Goal: Answer question/provide support

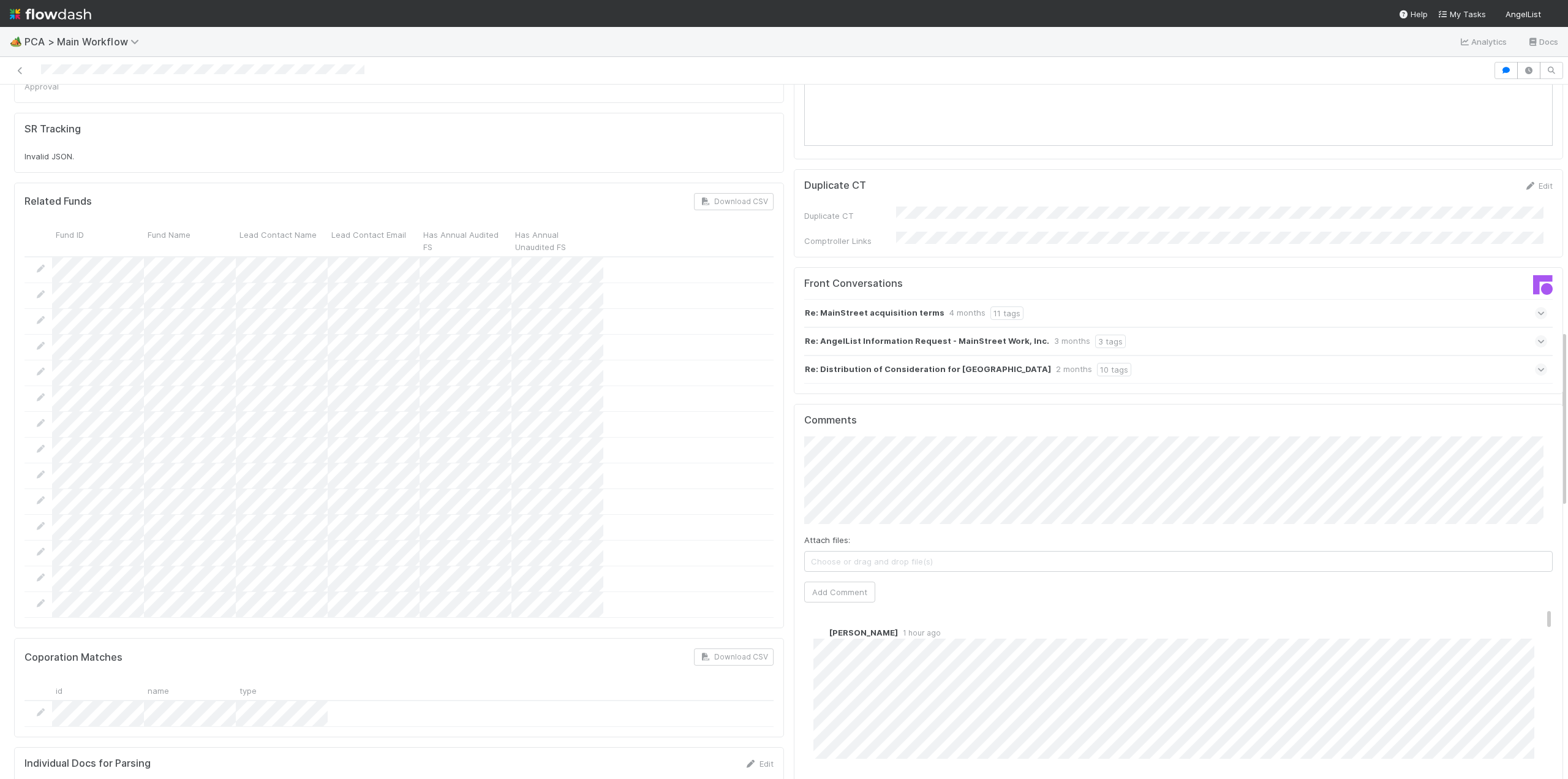
scroll to position [1164, 0]
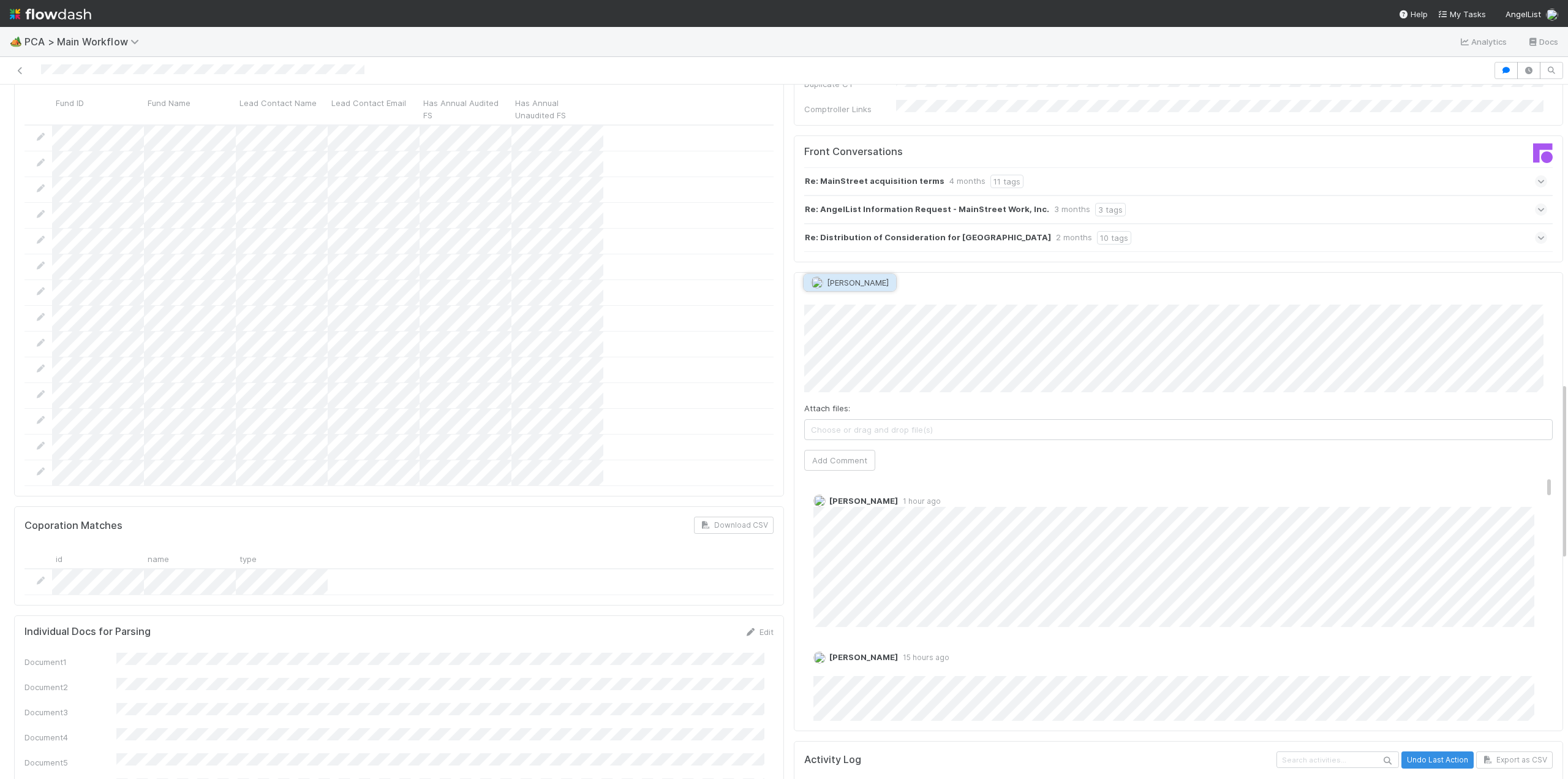
click at [868, 283] on span "[PERSON_NAME]" at bounding box center [858, 282] width 62 height 10
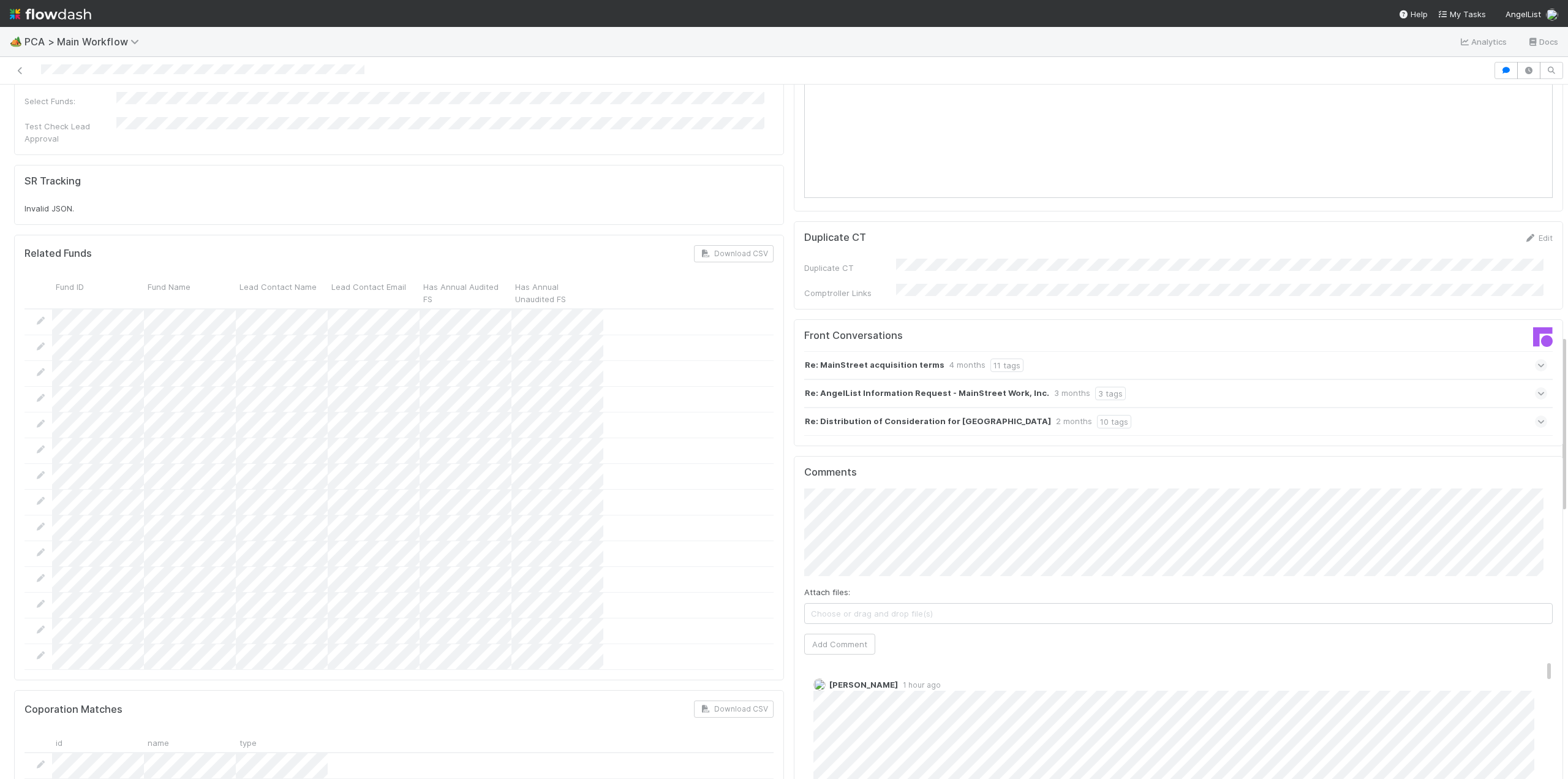
scroll to position [0, 4]
click at [1554, 425] on div "Finance - Open Question / Request James Palmer Move to Finance Review - Current…" at bounding box center [784, 431] width 1568 height 694
click at [831, 633] on button "Add Comment" at bounding box center [835, 643] width 71 height 20
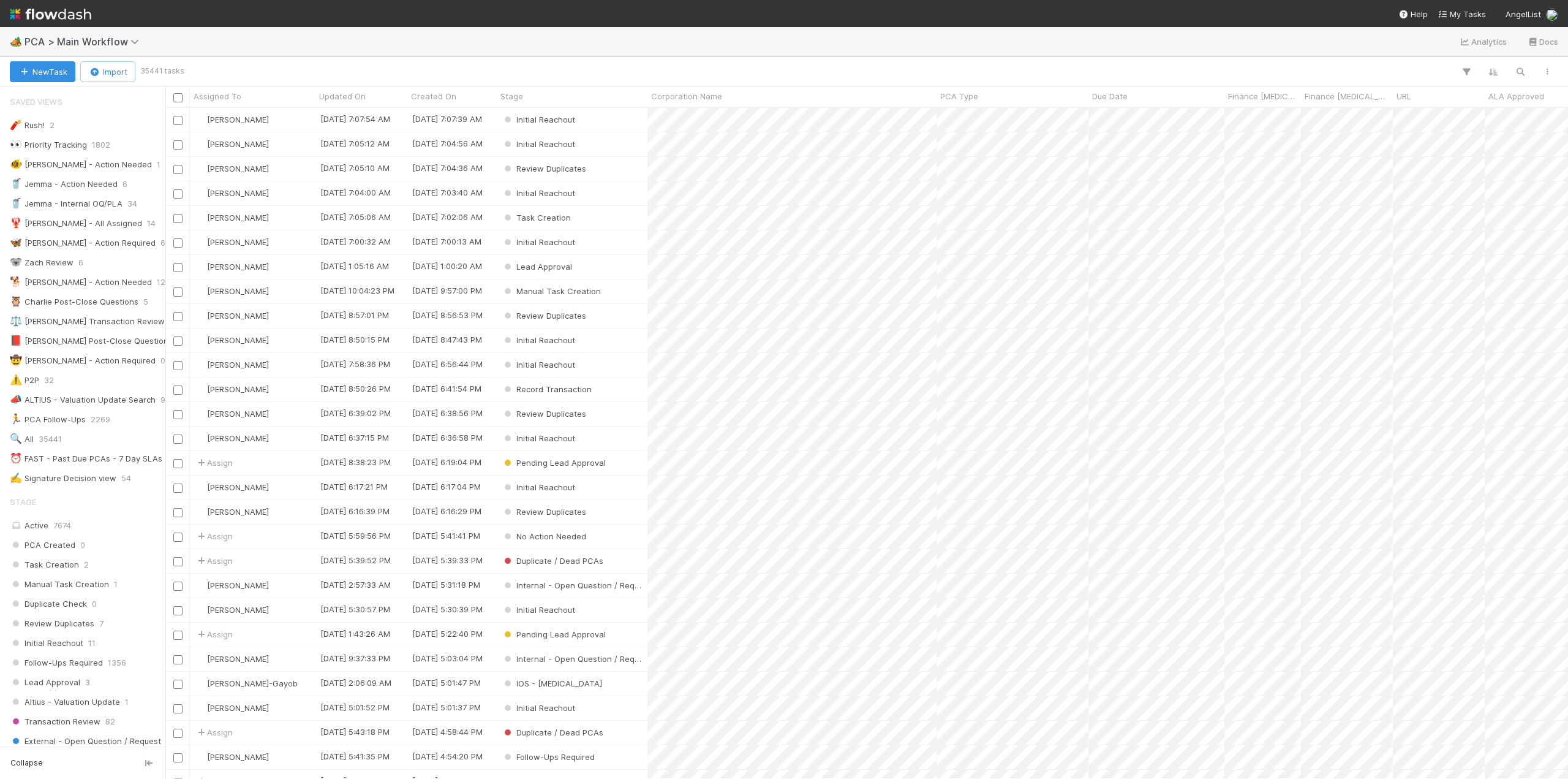
scroll to position [662, 1393]
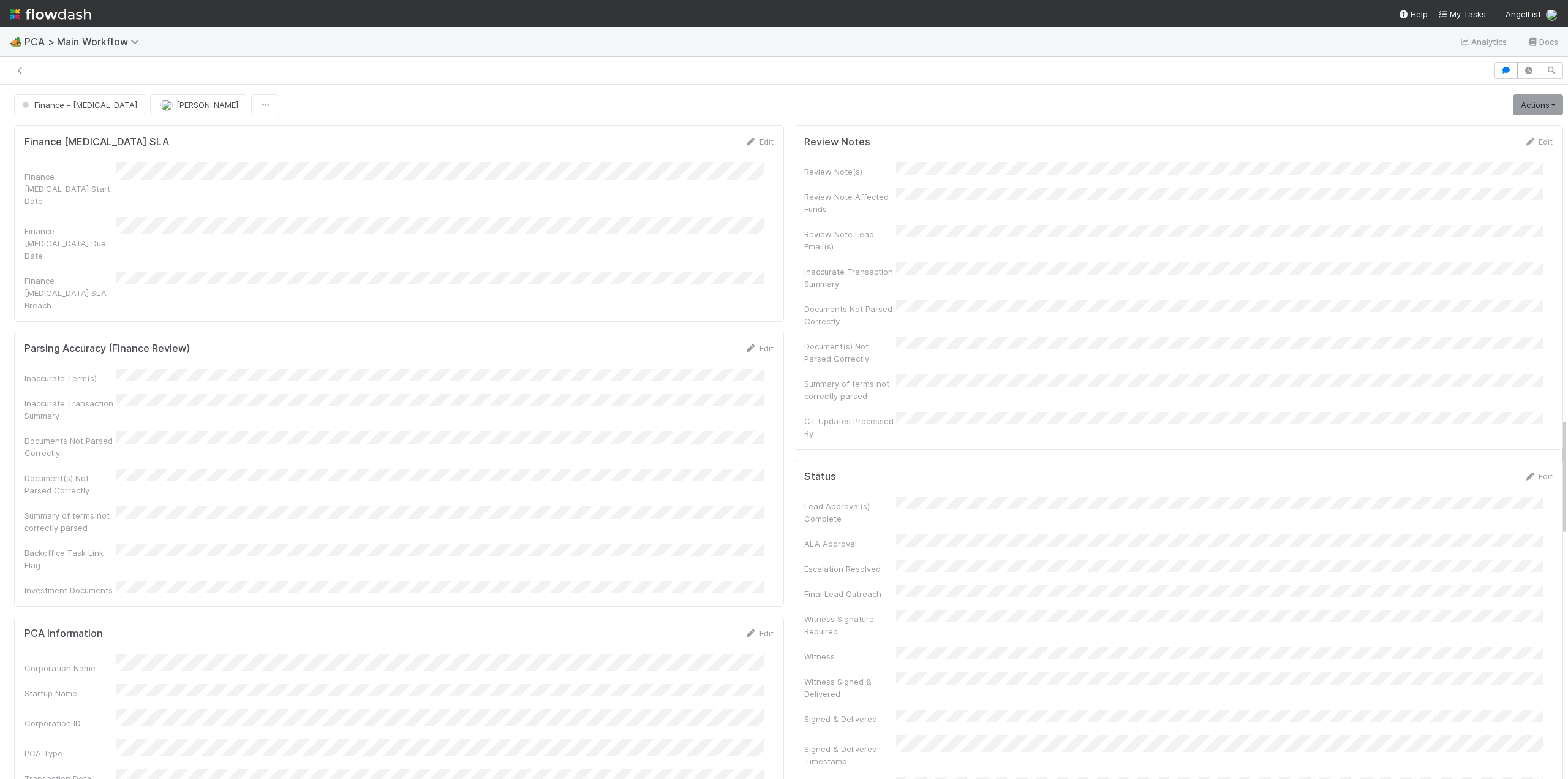
scroll to position [1961, 0]
